Goal: Use online tool/utility

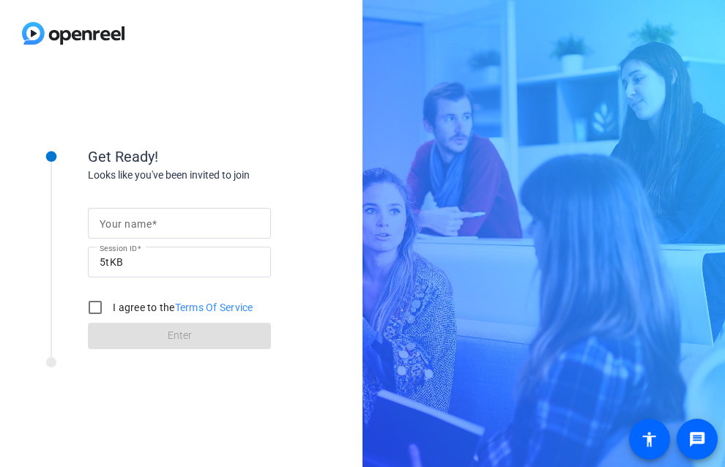
click at [238, 216] on input "Your name" at bounding box center [180, 224] width 160 height 18
type input "[PERSON_NAME]"
click at [97, 306] on input "I agree to the Terms Of Service" at bounding box center [95, 307] width 29 height 29
checkbox input "true"
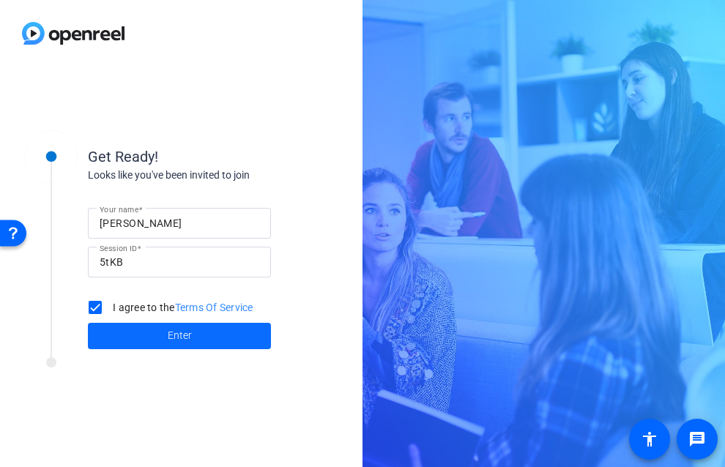
click at [133, 338] on span at bounding box center [179, 336] width 183 height 35
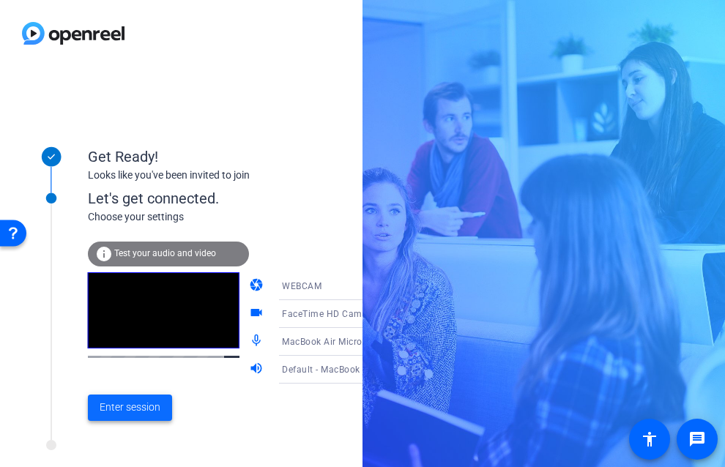
click at [144, 407] on span "Enter session" at bounding box center [130, 407] width 61 height 15
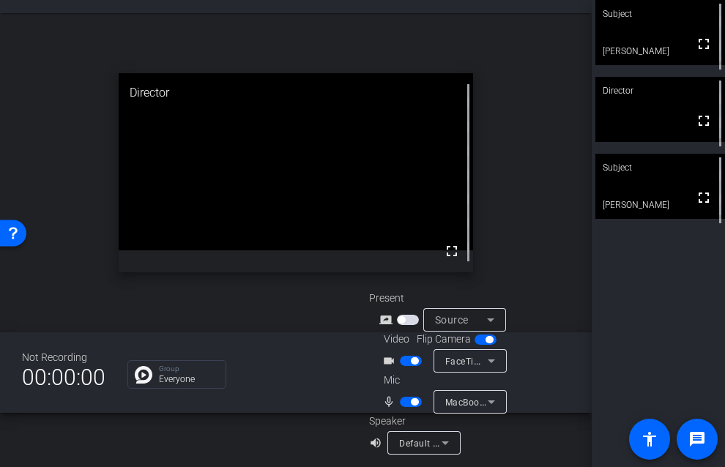
scroll to position [58, 0]
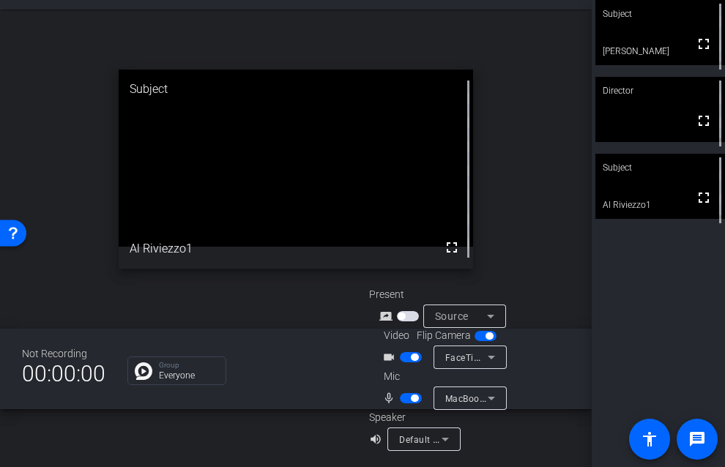
click at [417, 400] on span "button" at bounding box center [411, 398] width 22 height 10
click at [405, 398] on span "button" at bounding box center [404, 398] width 7 height 7
click at [411, 398] on span "button" at bounding box center [414, 398] width 7 height 7
click at [406, 398] on span "button" at bounding box center [404, 398] width 7 height 7
click at [406, 398] on span "button" at bounding box center [411, 398] width 22 height 10
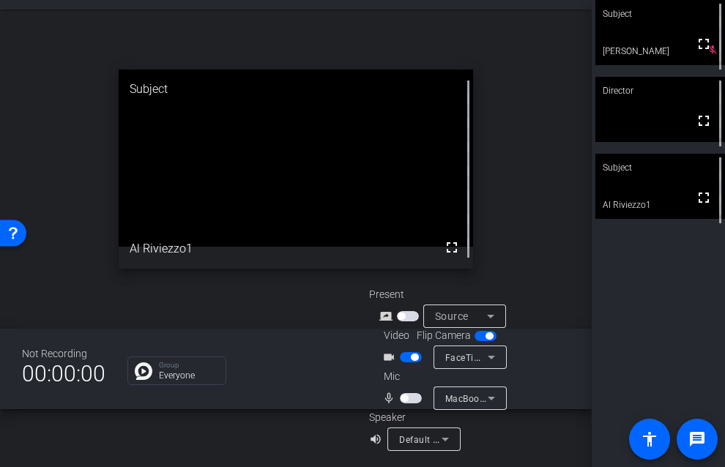
click at [406, 398] on span "button" at bounding box center [404, 398] width 7 height 7
click at [406, 399] on span "button" at bounding box center [411, 398] width 22 height 10
click at [406, 399] on span "button" at bounding box center [404, 398] width 7 height 7
click at [406, 399] on span "button" at bounding box center [411, 398] width 22 height 10
click at [406, 399] on span "button" at bounding box center [404, 398] width 7 height 7
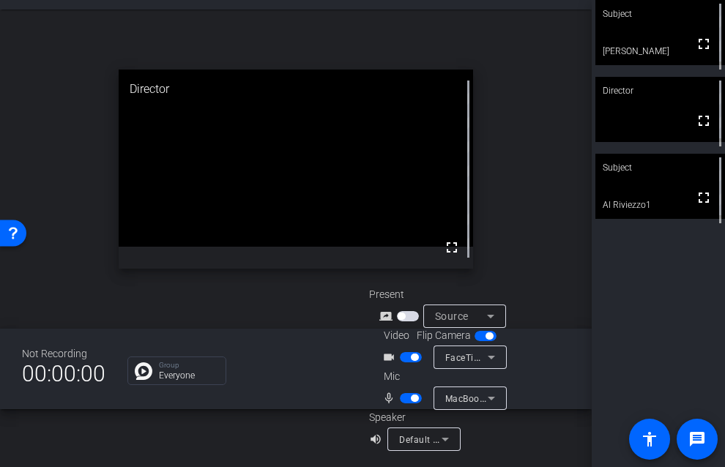
click at [414, 398] on span "button" at bounding box center [414, 398] width 7 height 7
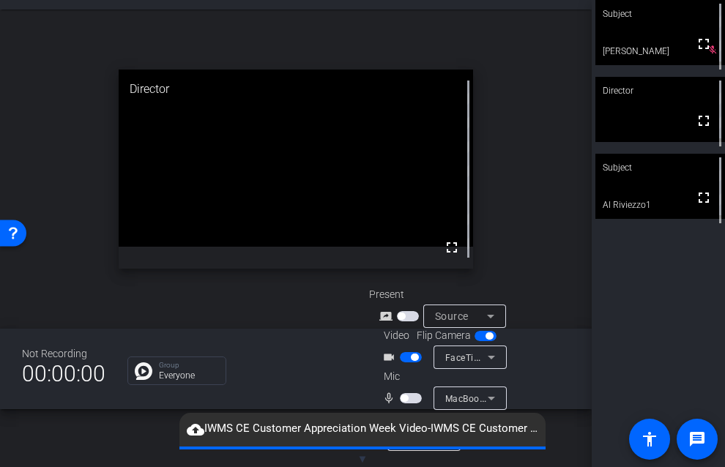
click at [403, 400] on span "button" at bounding box center [404, 398] width 7 height 7
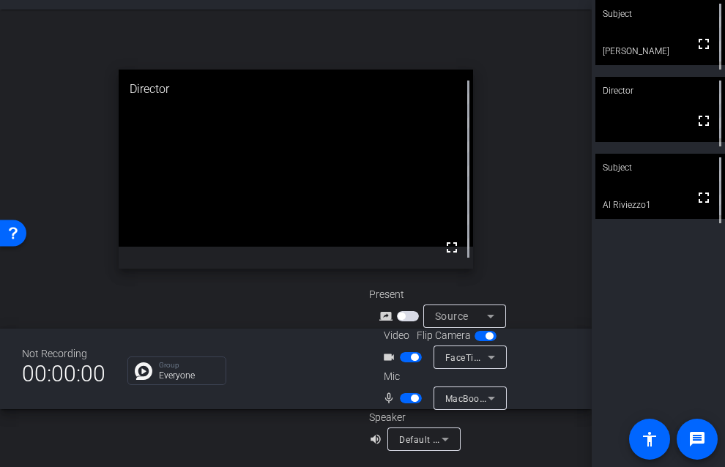
click at [403, 400] on span "button" at bounding box center [411, 398] width 22 height 10
click at [403, 400] on span "button" at bounding box center [404, 398] width 7 height 7
click at [412, 400] on span "button" at bounding box center [414, 398] width 7 height 7
click at [402, 399] on span "button" at bounding box center [404, 398] width 7 height 7
click at [403, 398] on span "button" at bounding box center [411, 398] width 22 height 10
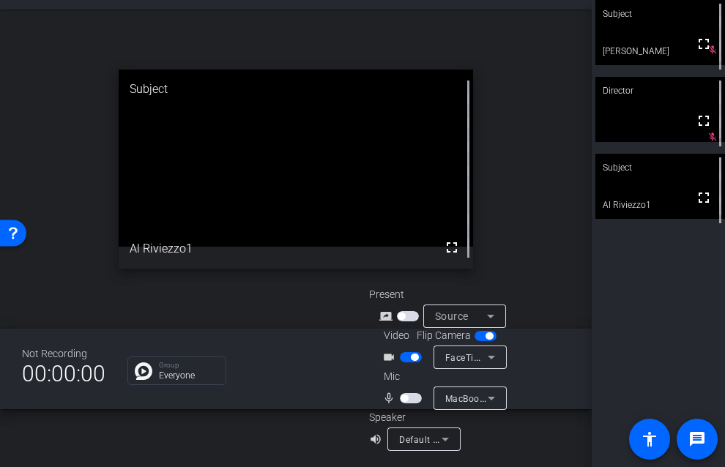
click at [403, 398] on span "button" at bounding box center [404, 398] width 7 height 7
